Goal: Information Seeking & Learning: Learn about a topic

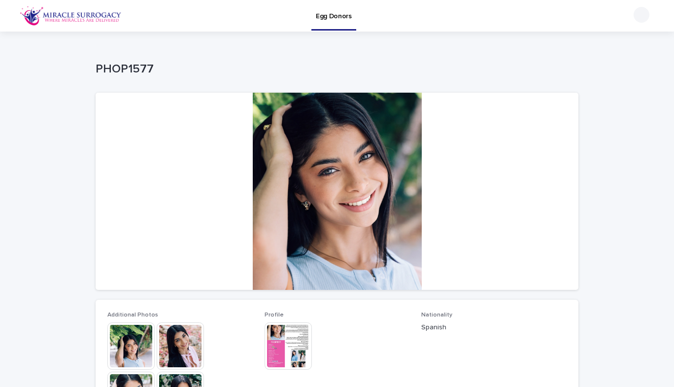
click at [87, 14] on img at bounding box center [71, 16] width 102 height 20
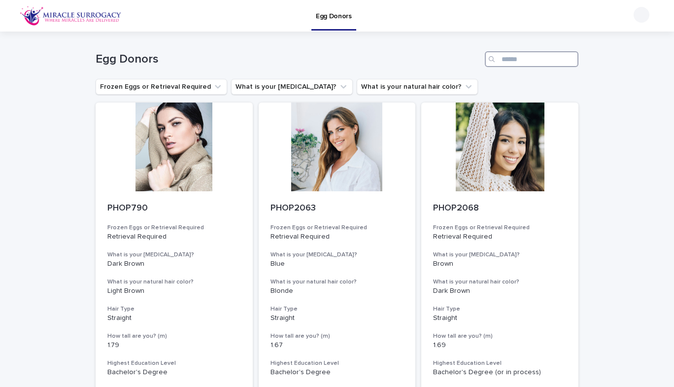
click at [504, 56] on input "Search" at bounding box center [532, 59] width 94 height 16
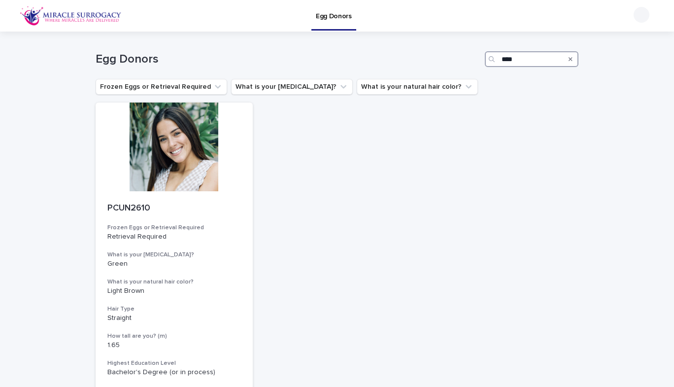
drag, startPoint x: 516, startPoint y: 56, endPoint x: 477, endPoint y: 68, distance: 40.7
click at [477, 68] on div "Egg Donors ****" at bounding box center [337, 55] width 483 height 47
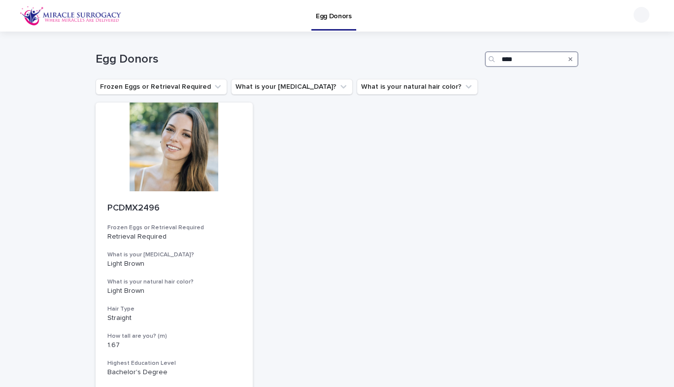
drag, startPoint x: 519, startPoint y: 60, endPoint x: 463, endPoint y: 69, distance: 56.9
click at [463, 69] on div "Egg Donors ****" at bounding box center [337, 55] width 483 height 47
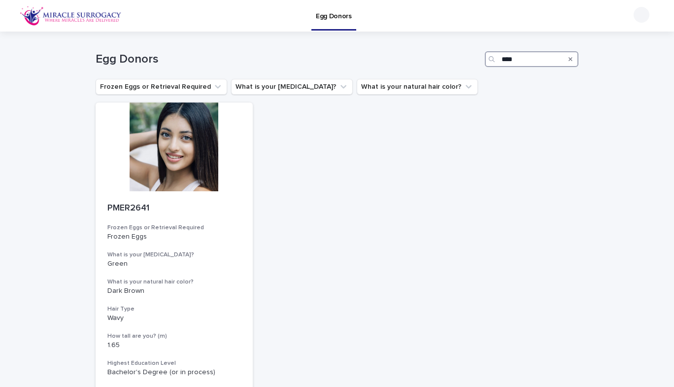
drag, startPoint x: 517, startPoint y: 55, endPoint x: 487, endPoint y: 60, distance: 30.5
click at [487, 60] on div "****" at bounding box center [532, 59] width 94 height 16
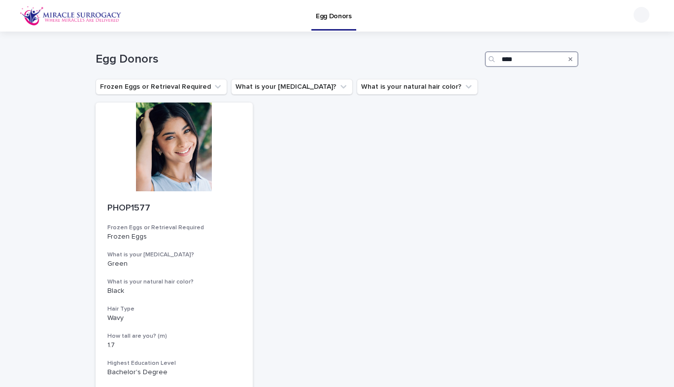
drag, startPoint x: 516, startPoint y: 57, endPoint x: 476, endPoint y: 55, distance: 39.4
click at [476, 55] on div "Egg Donors ****" at bounding box center [337, 59] width 483 height 16
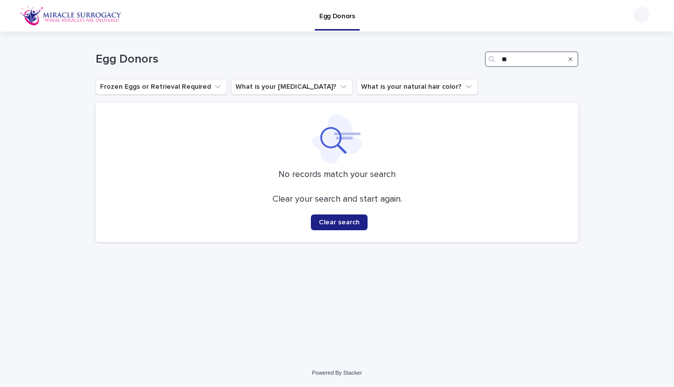
type input "*"
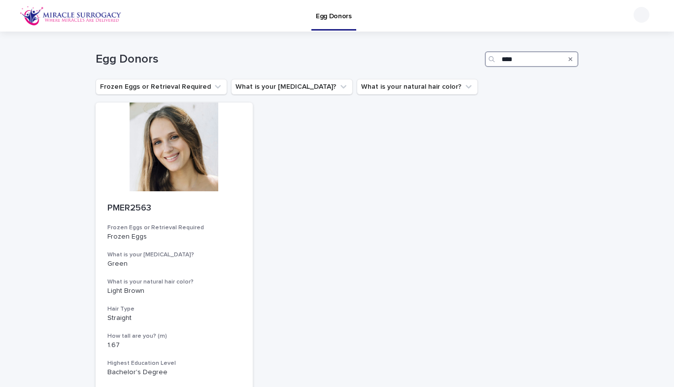
type input "****"
click at [569, 57] on icon "Search" at bounding box center [571, 59] width 4 height 6
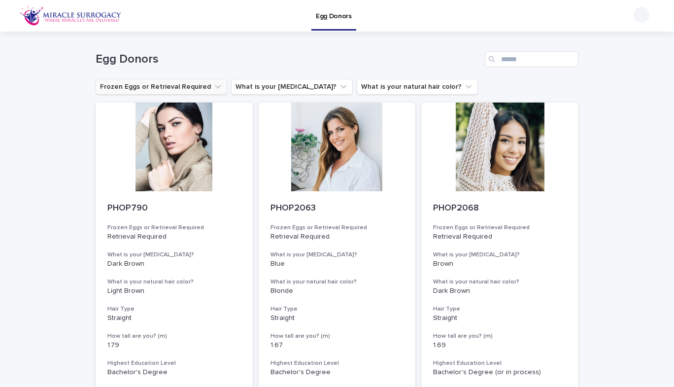
click at [201, 85] on button "Frozen Eggs or Retrieval Required" at bounding box center [162, 87] width 132 height 16
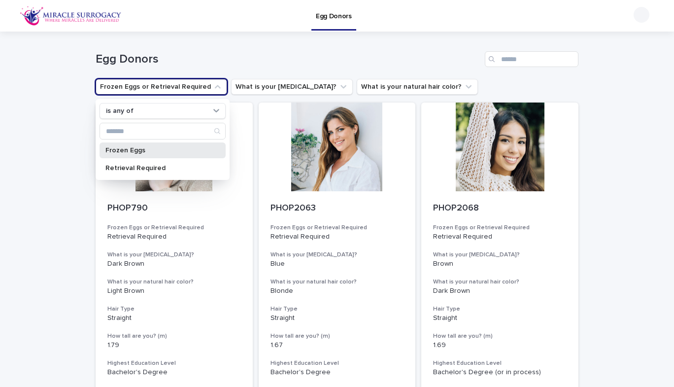
click at [161, 147] on p "Frozen Eggs" at bounding box center [157, 150] width 104 height 7
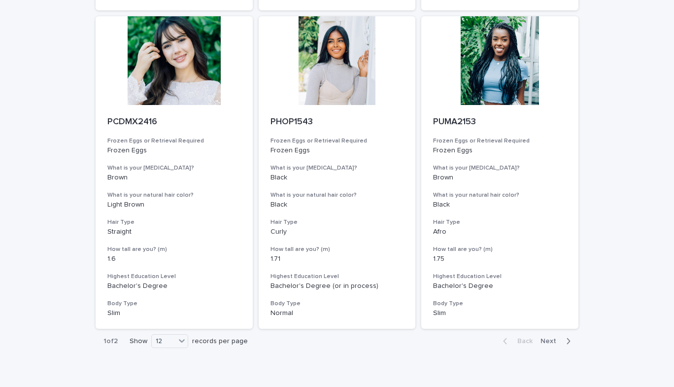
scroll to position [1076, 0]
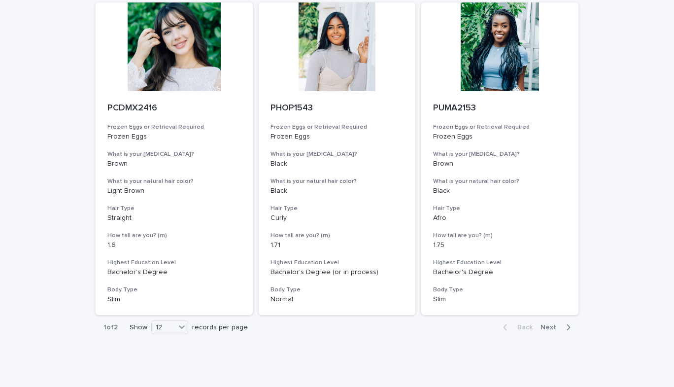
click at [545, 324] on span "Next" at bounding box center [552, 327] width 22 height 7
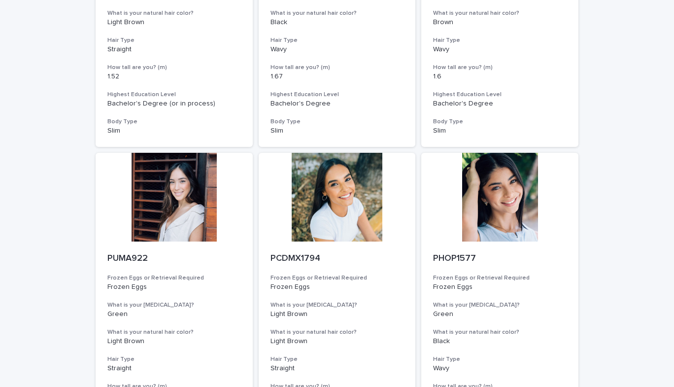
scroll to position [595, 0]
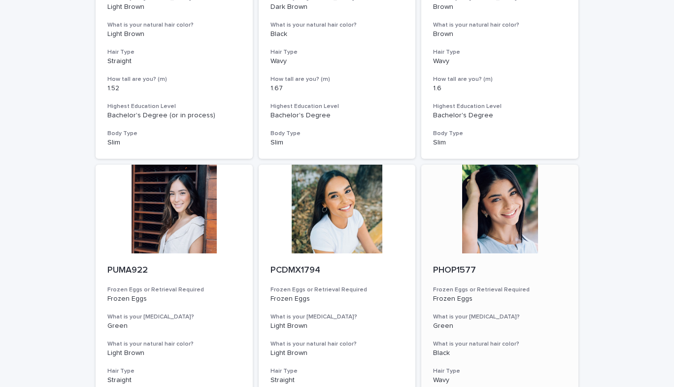
click at [526, 211] on div at bounding box center [499, 209] width 157 height 89
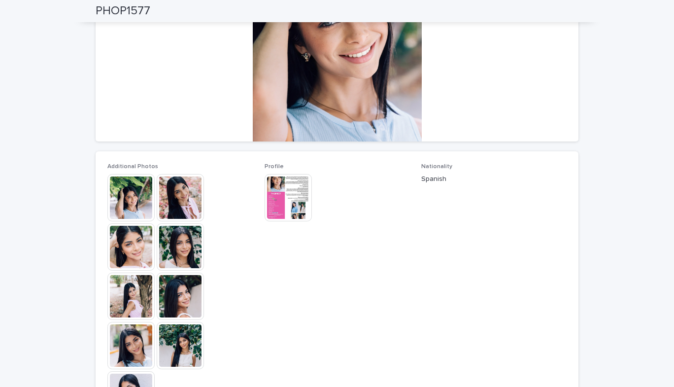
scroll to position [165, 0]
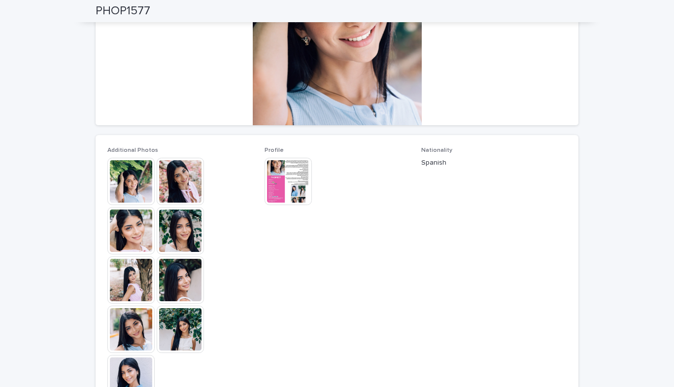
click at [138, 185] on img at bounding box center [130, 181] width 47 height 47
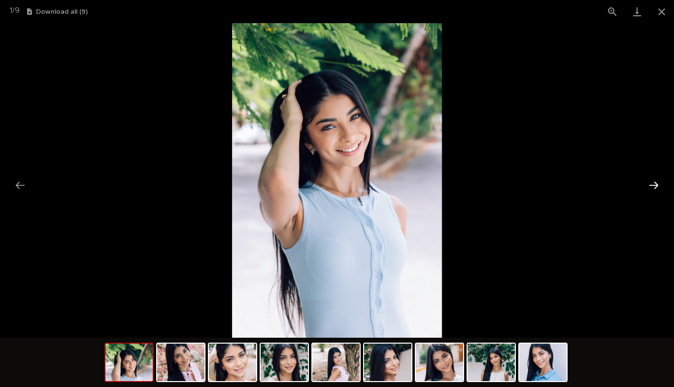
click at [649, 185] on button "Next slide" at bounding box center [653, 184] width 21 height 19
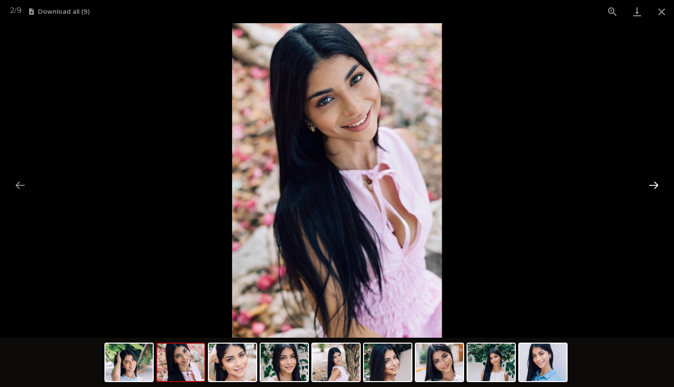
click at [649, 185] on button "Next slide" at bounding box center [653, 184] width 21 height 19
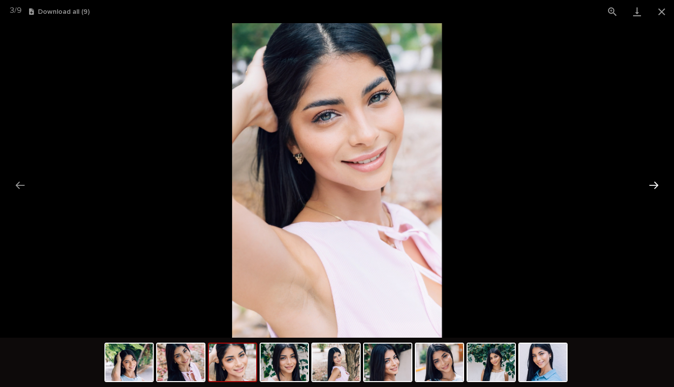
click at [649, 185] on button "Next slide" at bounding box center [653, 184] width 21 height 19
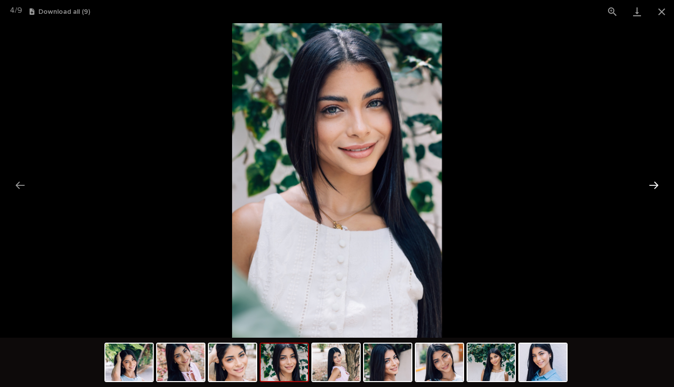
click at [649, 185] on button "Next slide" at bounding box center [653, 184] width 21 height 19
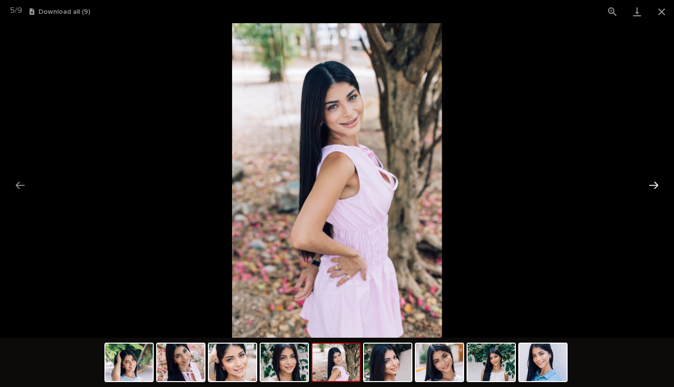
click at [649, 185] on button "Next slide" at bounding box center [653, 184] width 21 height 19
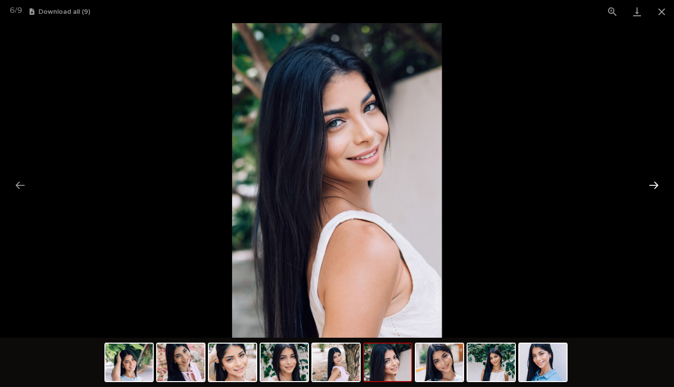
click at [649, 185] on button "Next slide" at bounding box center [653, 184] width 21 height 19
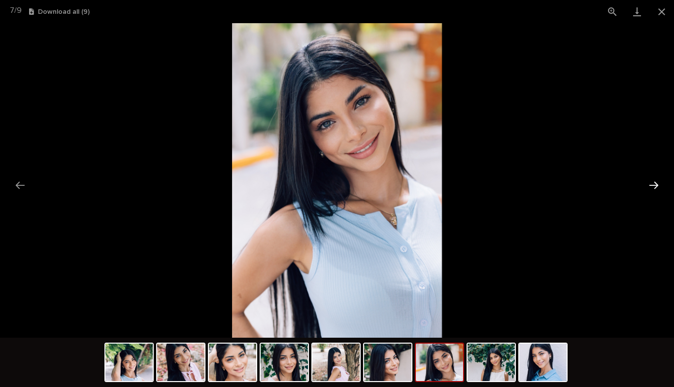
click at [649, 185] on button "Next slide" at bounding box center [653, 184] width 21 height 19
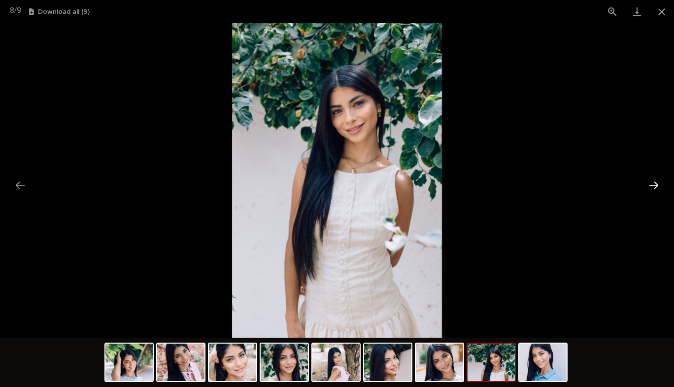
click at [649, 185] on button "Next slide" at bounding box center [653, 184] width 21 height 19
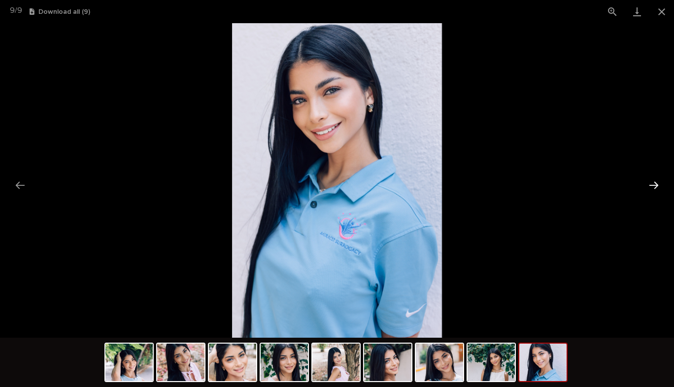
click at [649, 185] on button "Next slide" at bounding box center [653, 184] width 21 height 19
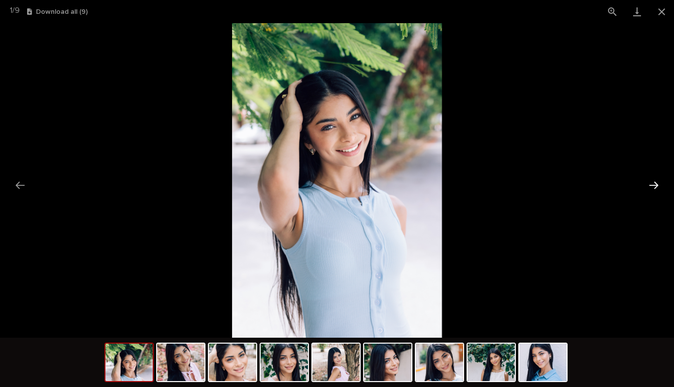
click at [649, 185] on button "Next slide" at bounding box center [653, 184] width 21 height 19
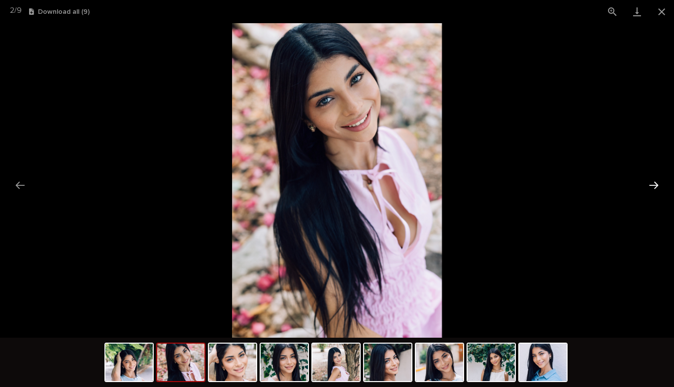
click at [649, 185] on button "Next slide" at bounding box center [653, 184] width 21 height 19
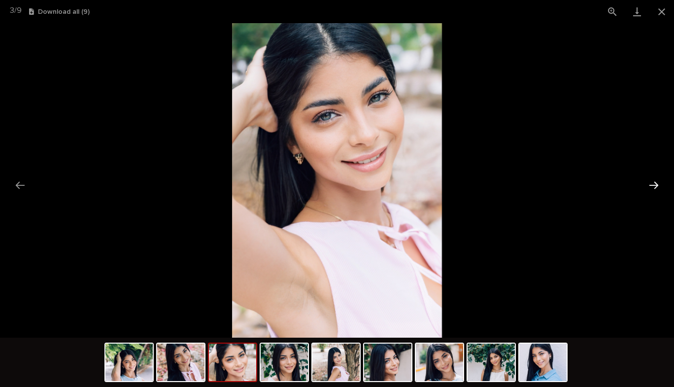
click at [649, 185] on button "Next slide" at bounding box center [653, 184] width 21 height 19
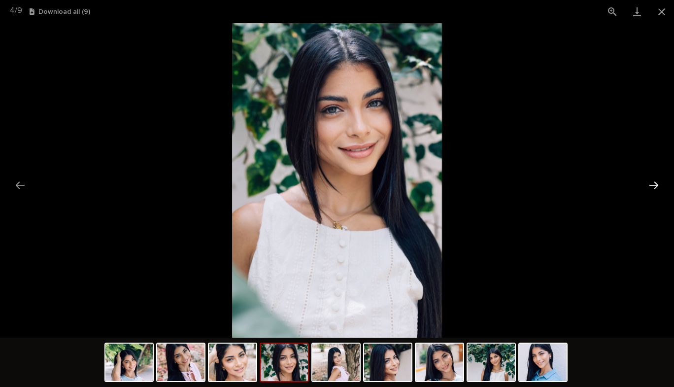
click at [649, 185] on button "Next slide" at bounding box center [653, 184] width 21 height 19
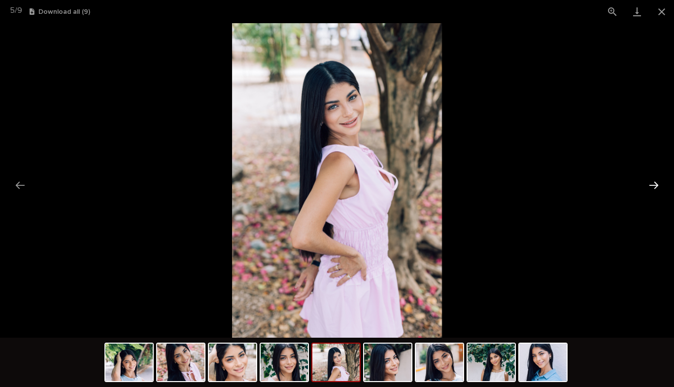
click at [649, 185] on button "Next slide" at bounding box center [653, 184] width 21 height 19
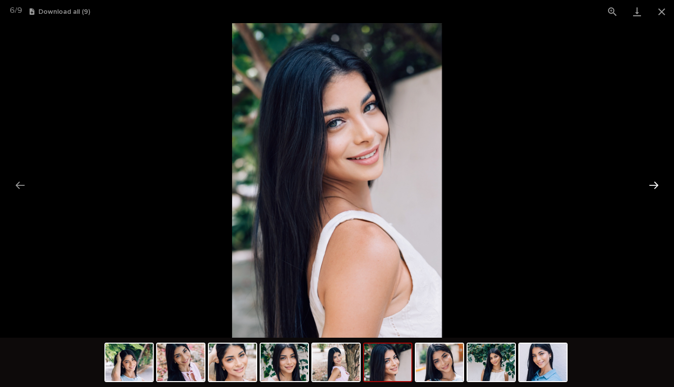
click at [649, 185] on button "Next slide" at bounding box center [653, 184] width 21 height 19
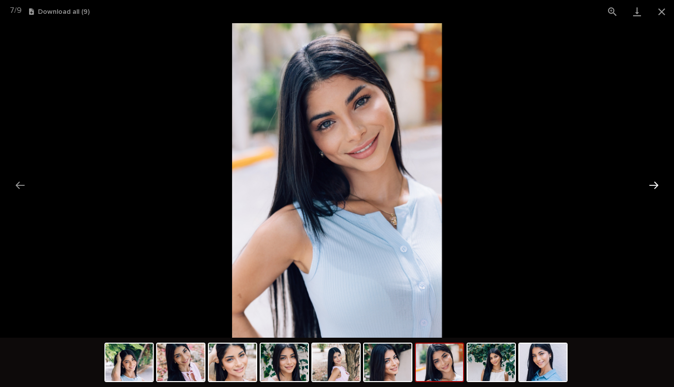
click at [649, 185] on button "Next slide" at bounding box center [653, 184] width 21 height 19
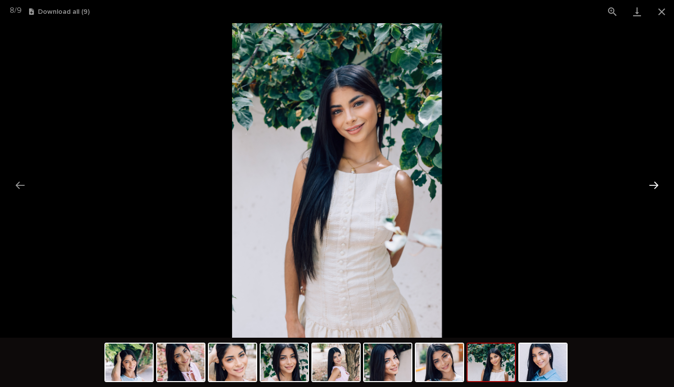
click at [649, 185] on button "Next slide" at bounding box center [653, 184] width 21 height 19
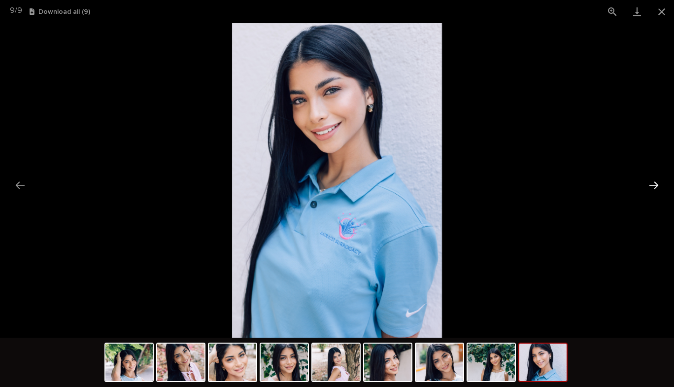
click at [649, 185] on button "Next slide" at bounding box center [653, 184] width 21 height 19
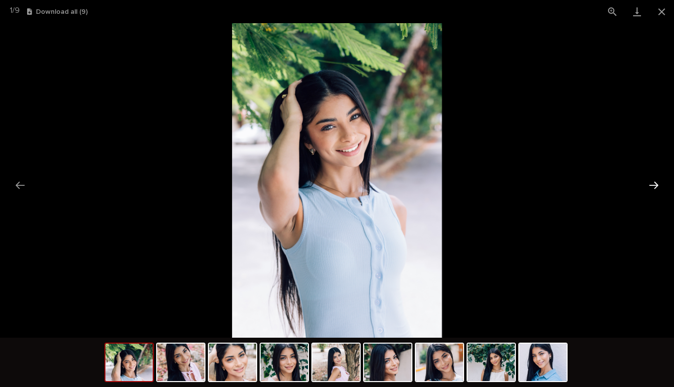
click at [649, 185] on button "Next slide" at bounding box center [653, 184] width 21 height 19
